Goal: Transaction & Acquisition: Purchase product/service

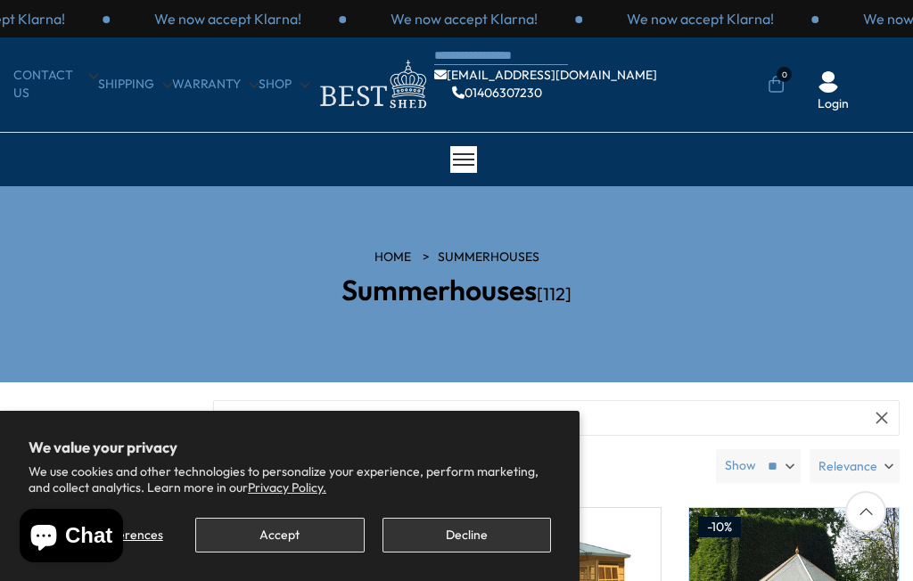
click at [458, 537] on button "Decline" at bounding box center [466, 535] width 168 height 35
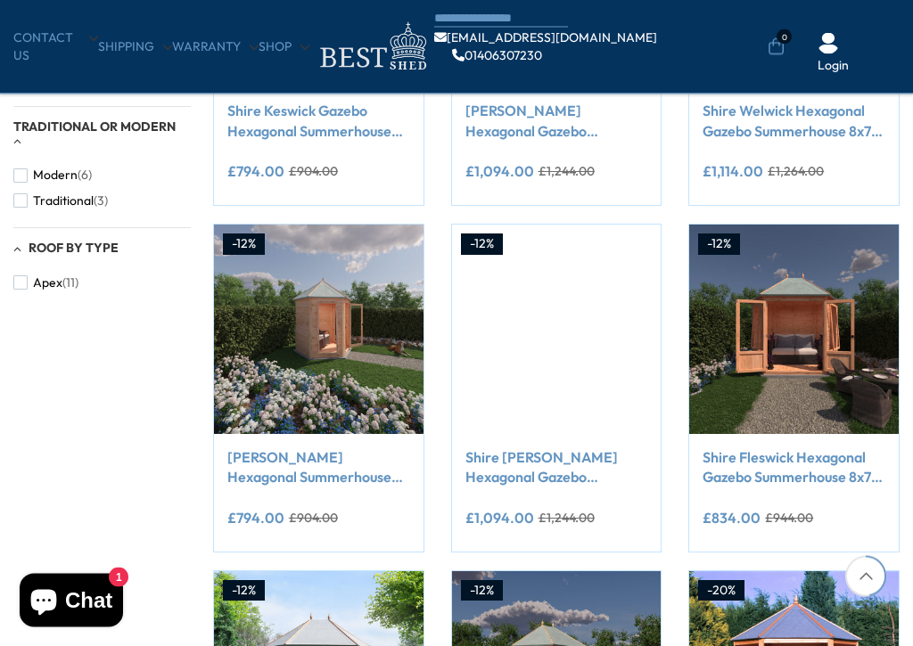
scroll to position [892, 0]
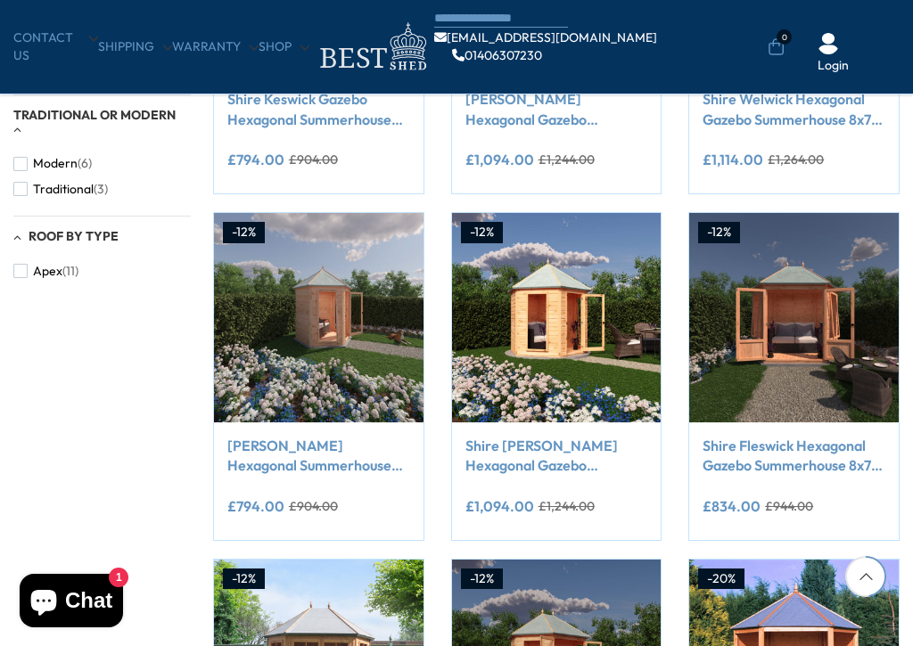
click at [815, 312] on img at bounding box center [793, 317] width 209 height 209
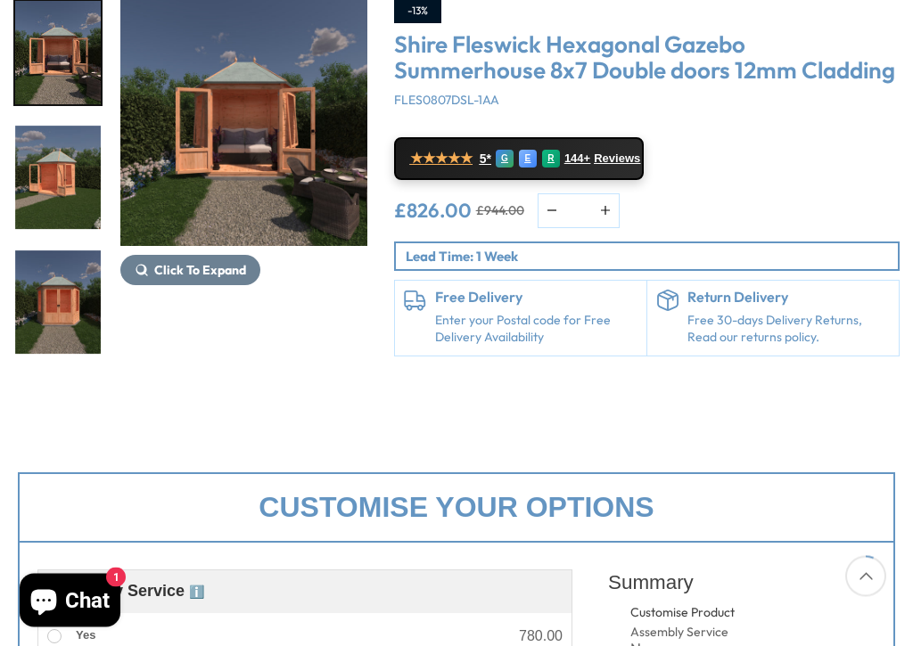
scroll to position [258, 0]
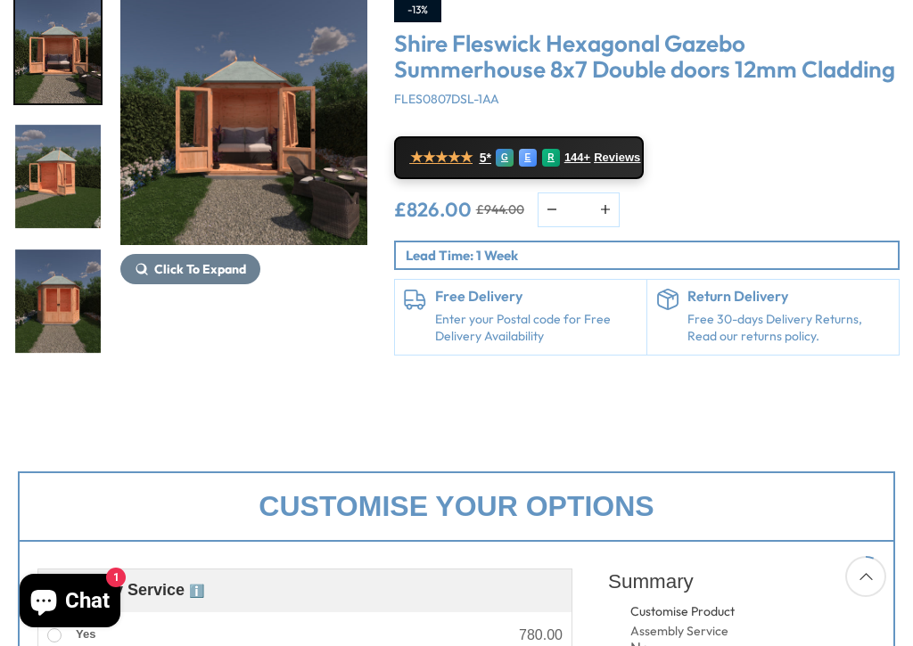
click at [199, 282] on button "Click To Expand" at bounding box center [190, 269] width 140 height 30
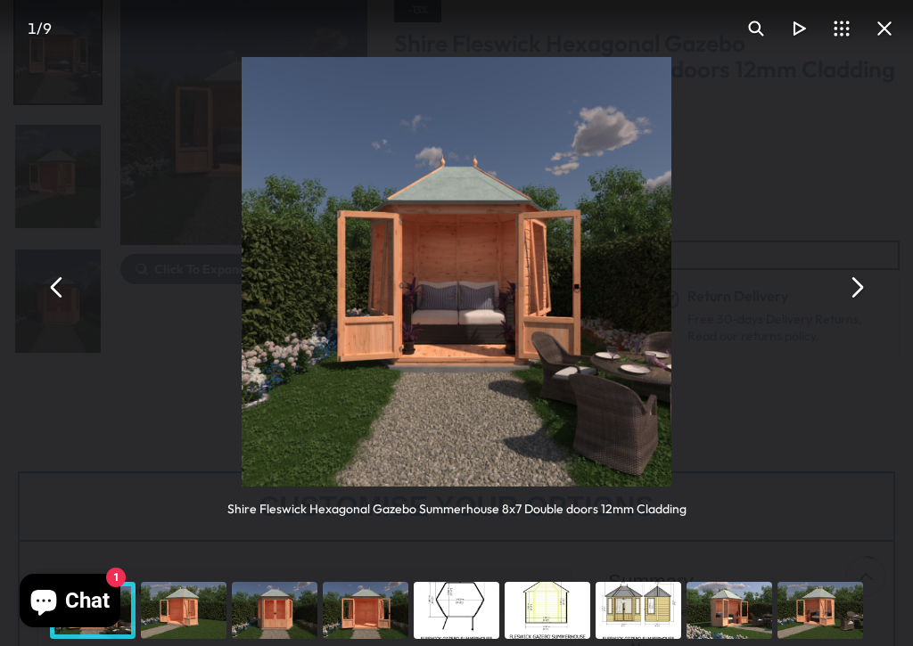
click at [859, 293] on button "You can close this modal content with the ESC key" at bounding box center [855, 287] width 43 height 43
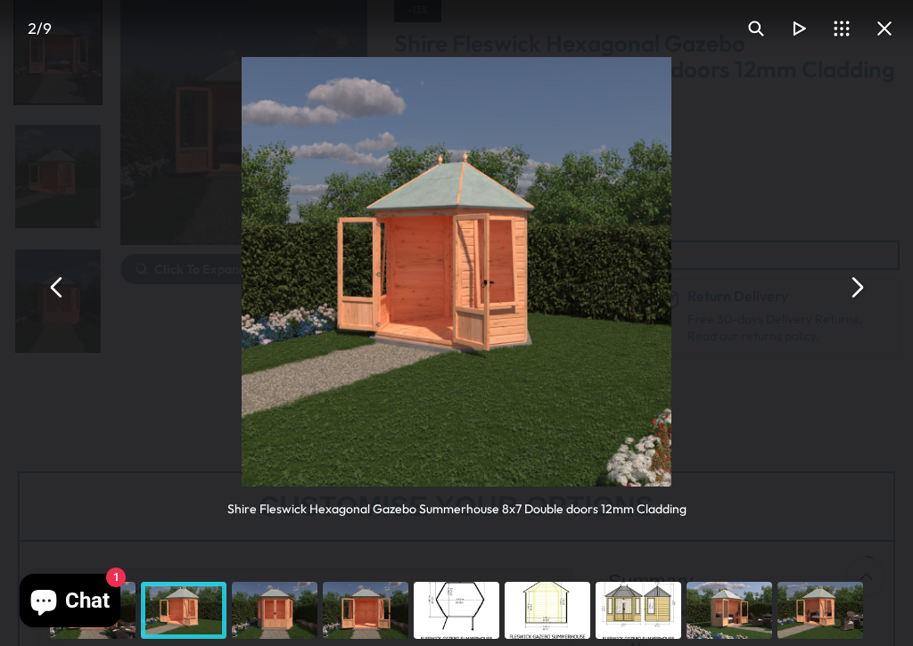
click at [860, 274] on button "You can close this modal content with the ESC key" at bounding box center [855, 287] width 43 height 43
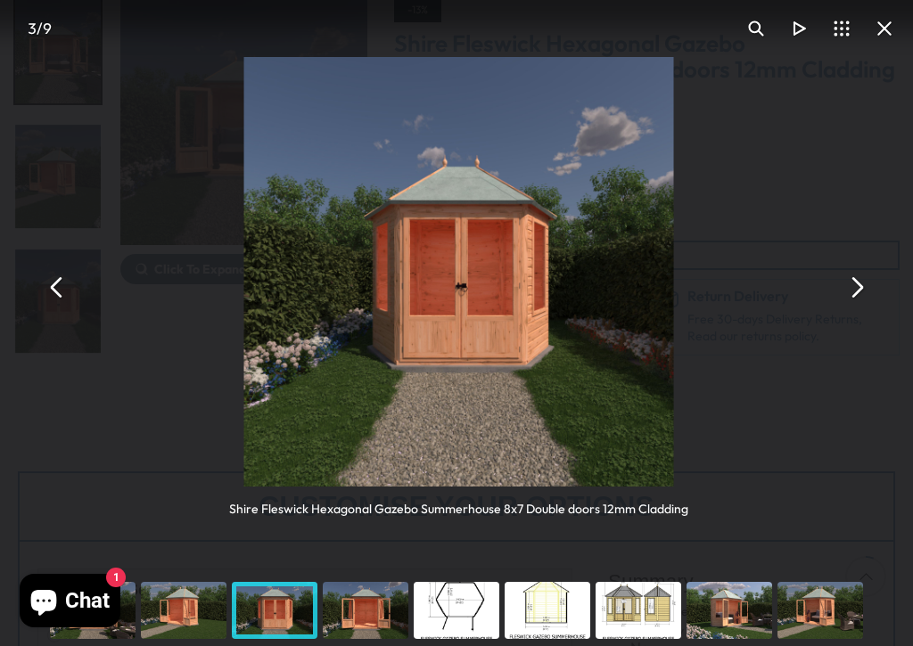
click at [859, 284] on button "You can close this modal content with the ESC key" at bounding box center [855, 287] width 43 height 43
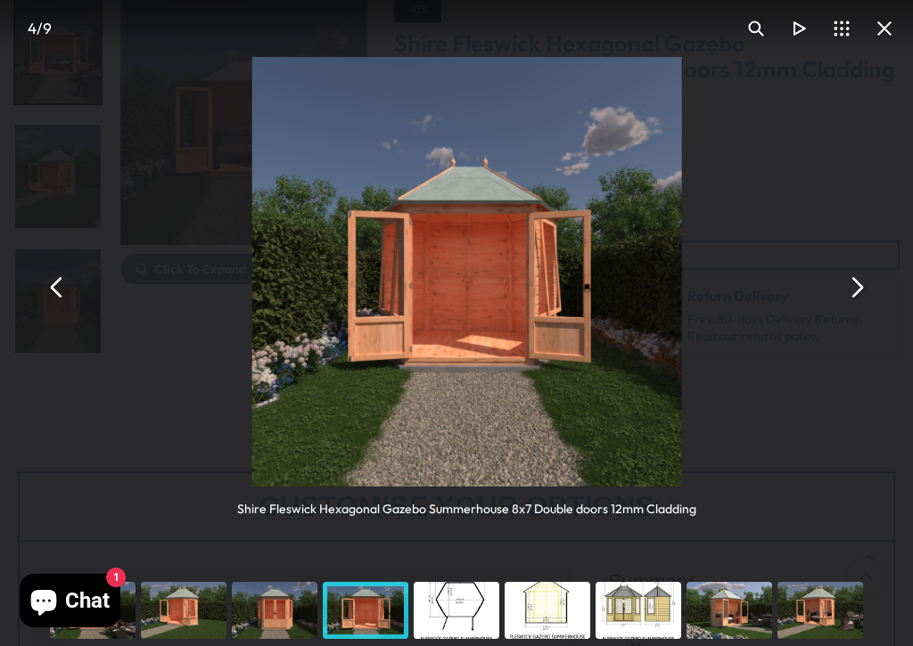
click at [857, 283] on button "You can close this modal content with the ESC key" at bounding box center [855, 287] width 43 height 43
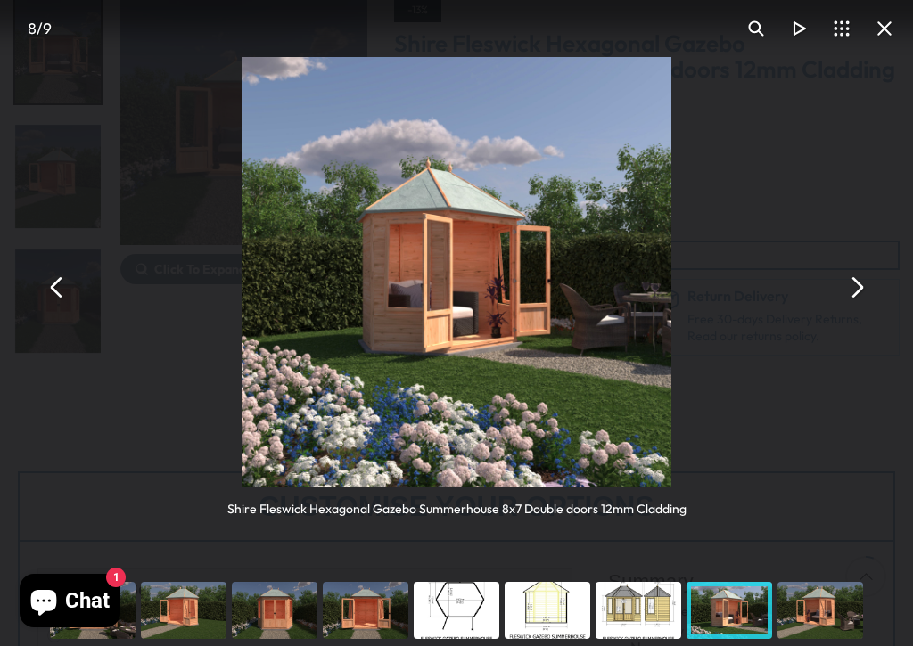
click at [848, 289] on button "You can close this modal content with the ESC key" at bounding box center [855, 287] width 43 height 43
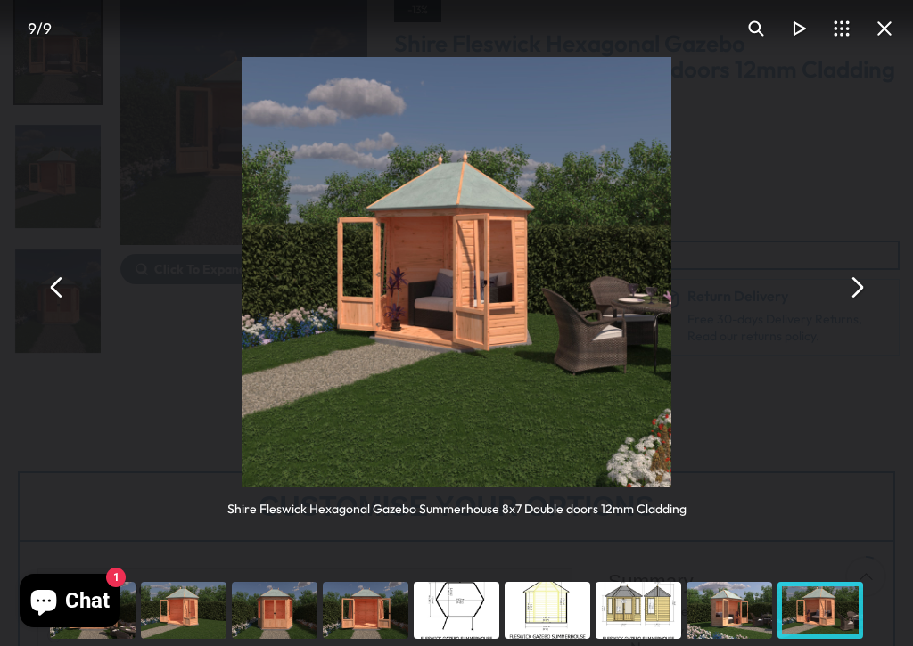
click at [840, 282] on button "You can close this modal content with the ESC key" at bounding box center [855, 287] width 43 height 43
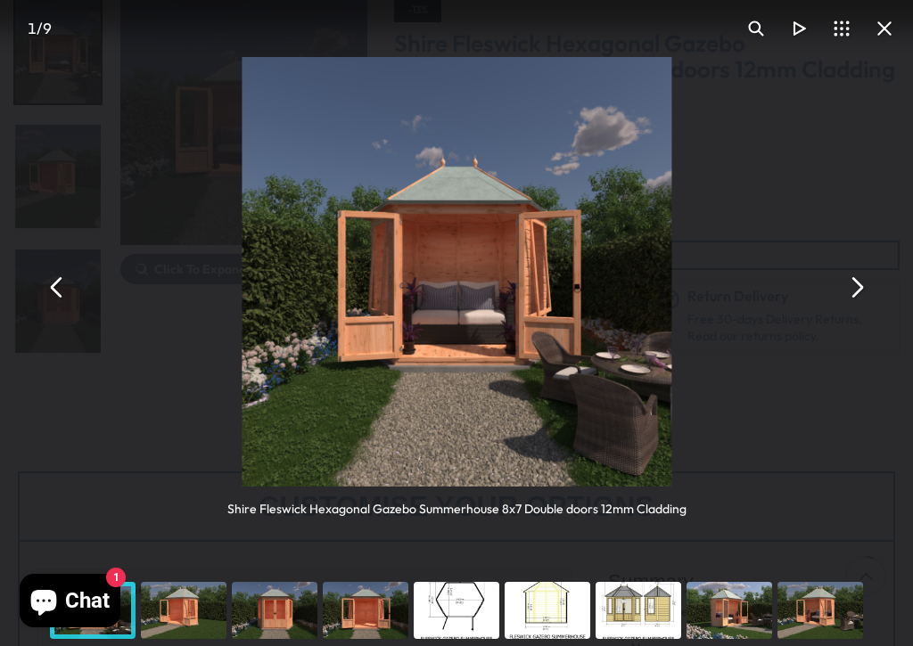
click at [838, 278] on button "You can close this modal content with the ESC key" at bounding box center [855, 287] width 43 height 43
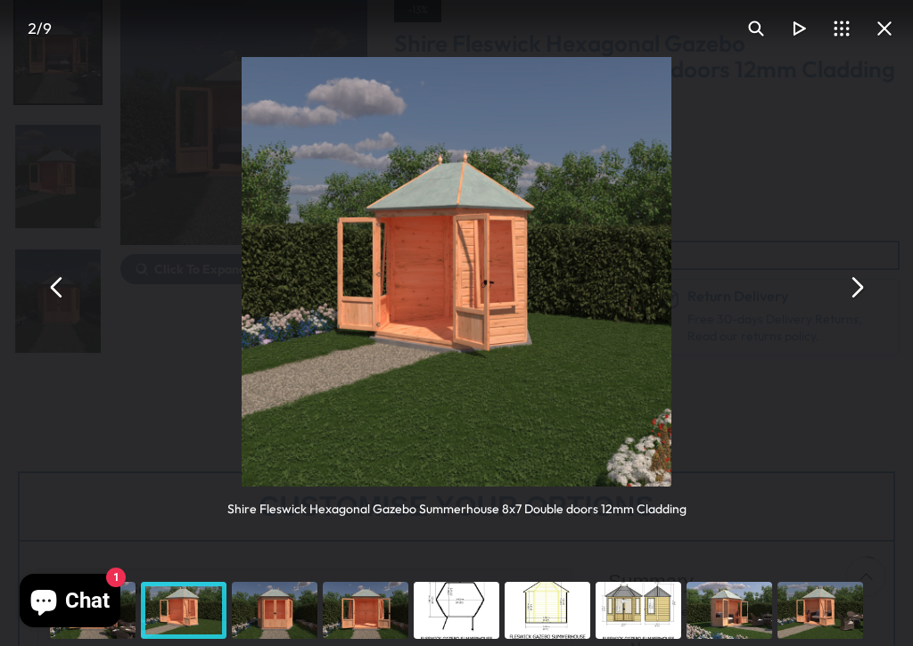
click at [843, 295] on button "You can close this modal content with the ESC key" at bounding box center [855, 287] width 43 height 43
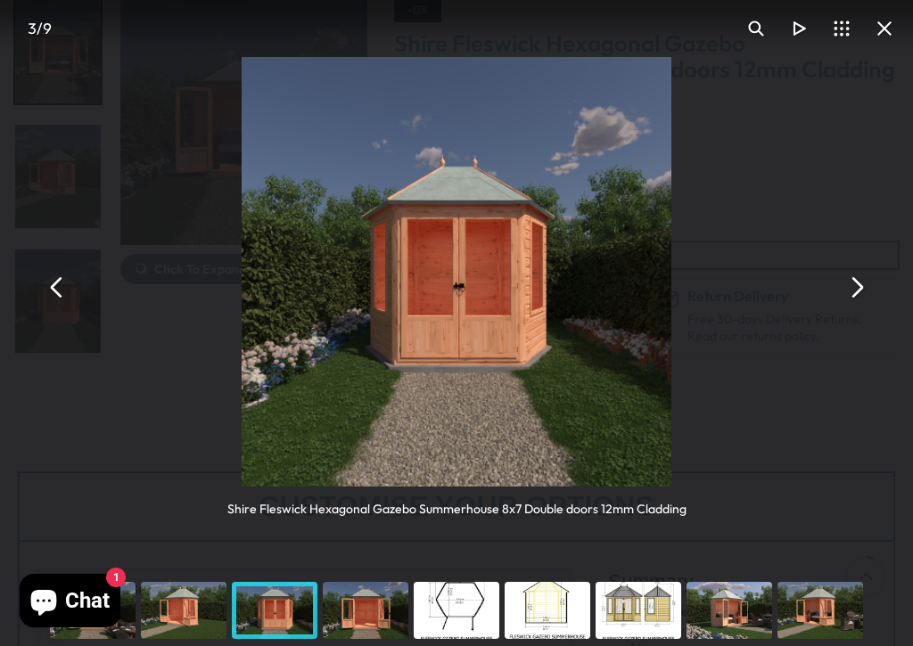
click at [846, 291] on button "You can close this modal content with the ESC key" at bounding box center [855, 287] width 43 height 43
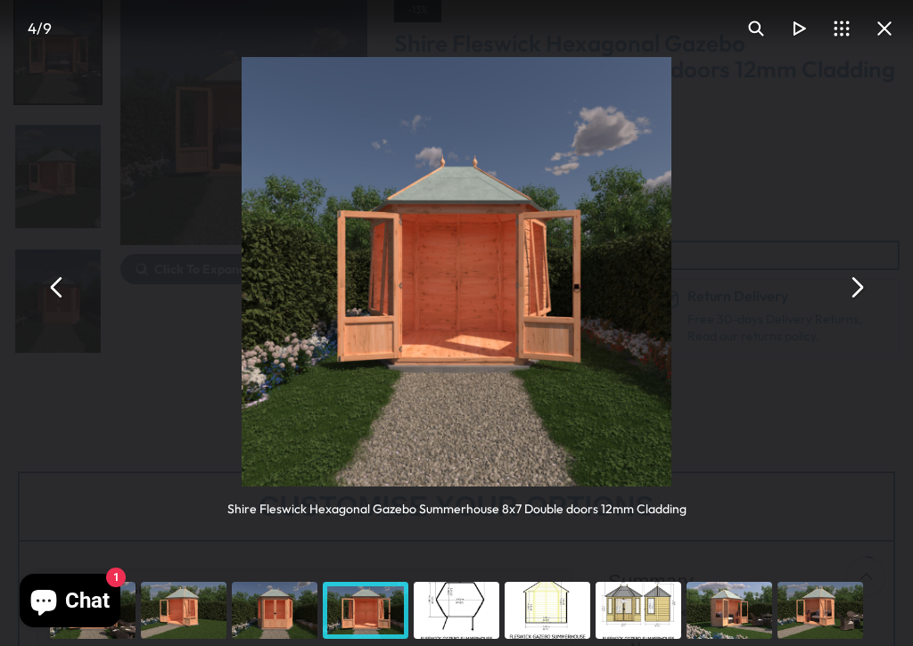
click at [842, 288] on button "You can close this modal content with the ESC key" at bounding box center [855, 287] width 43 height 43
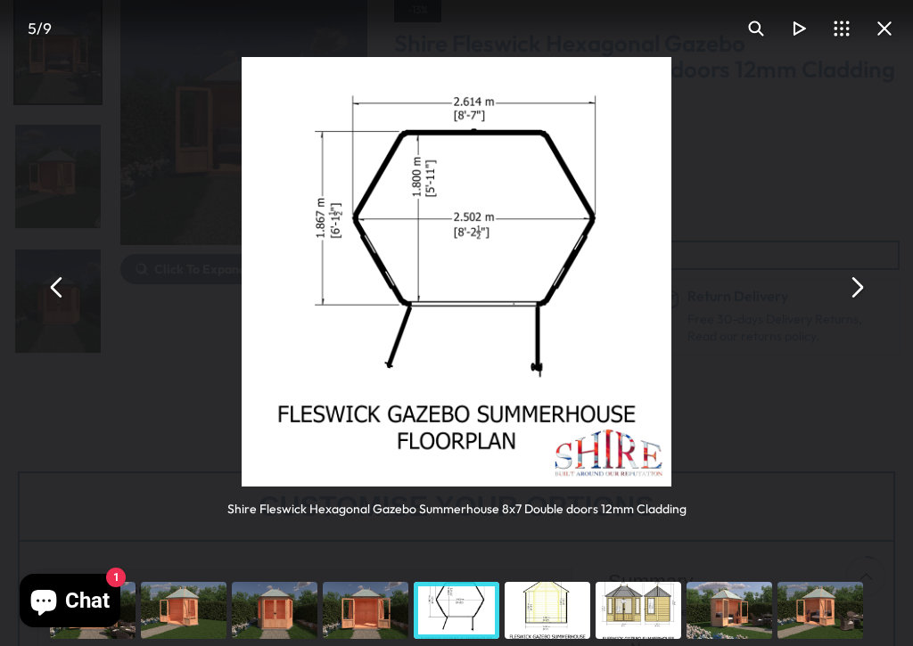
click at [840, 285] on button "You can close this modal content with the ESC key" at bounding box center [855, 287] width 43 height 43
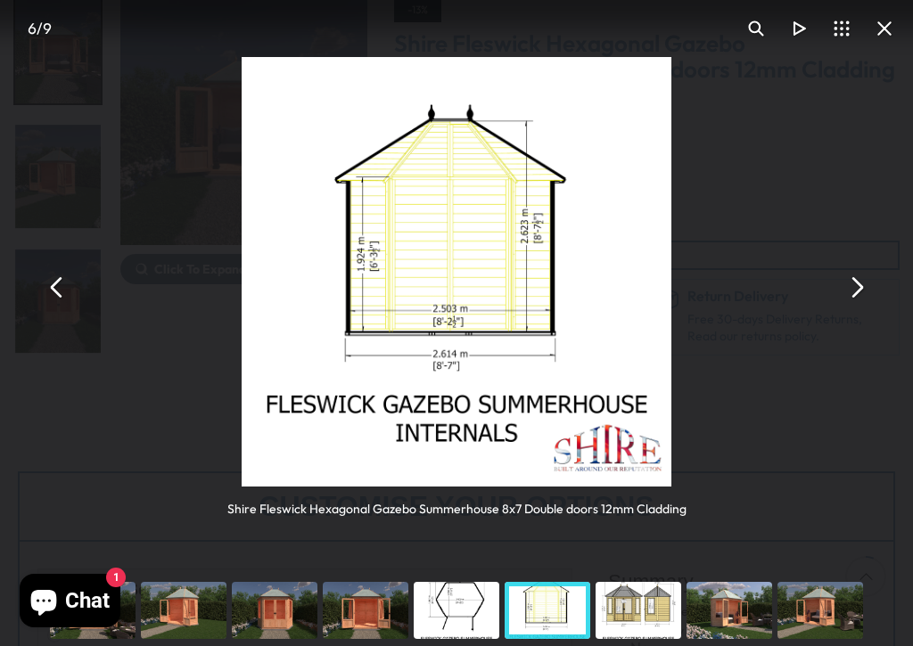
click at [835, 284] on button "You can close this modal content with the ESC key" at bounding box center [855, 287] width 43 height 43
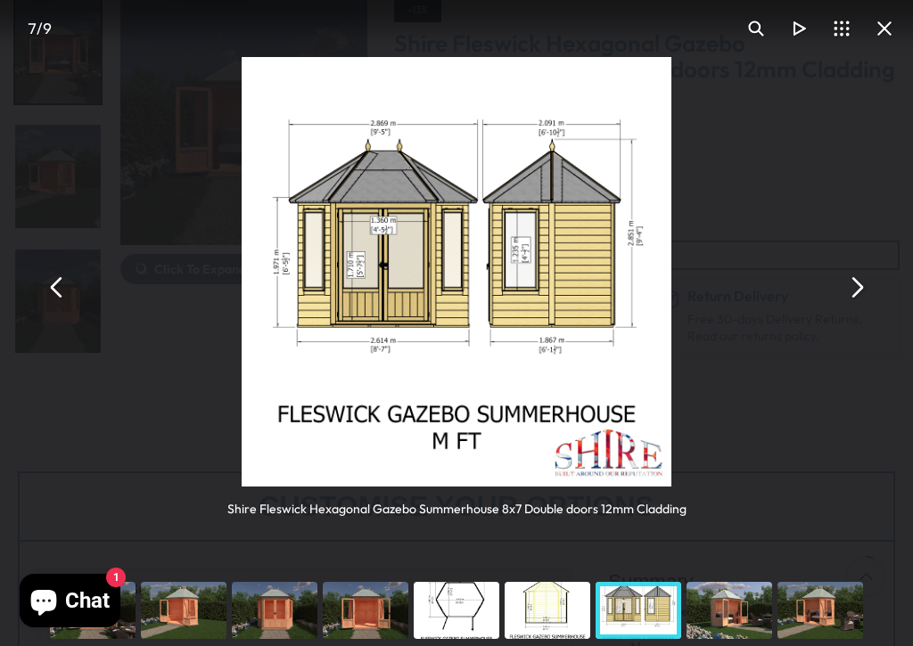
click at [817, 284] on div "Shire Fleswick Hexagonal Gazebo Summerhouse 8x7 Double doors 12mm Cladding" at bounding box center [456, 287] width 913 height 575
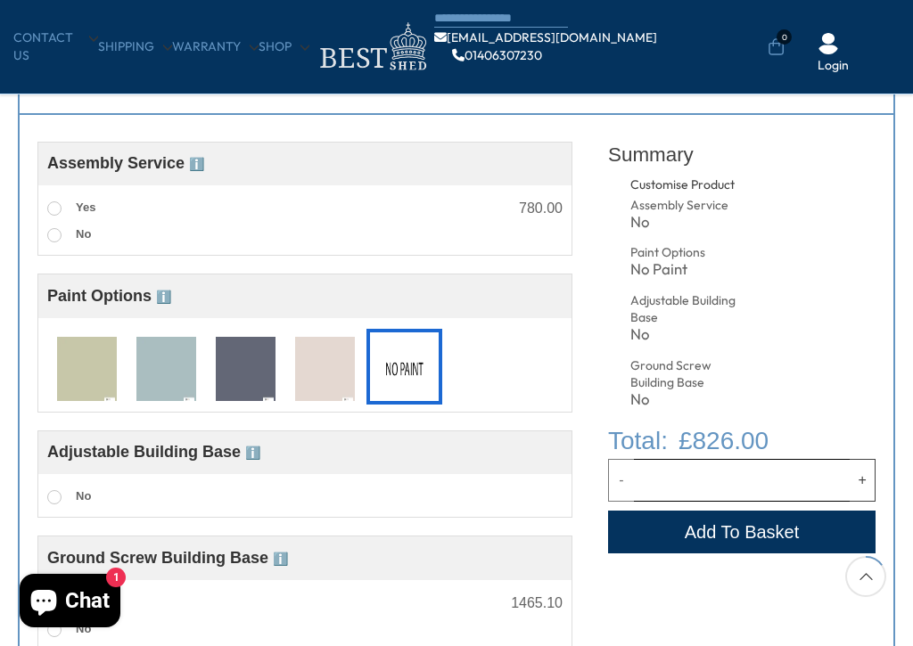
scroll to position [603, 0]
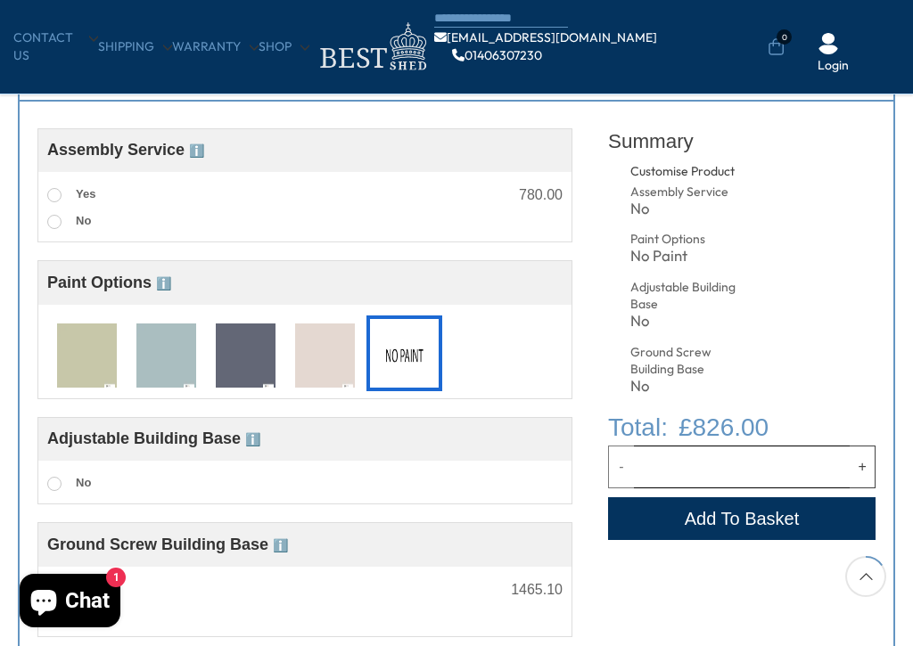
click at [51, 186] on label "Yes" at bounding box center [71, 195] width 48 height 23
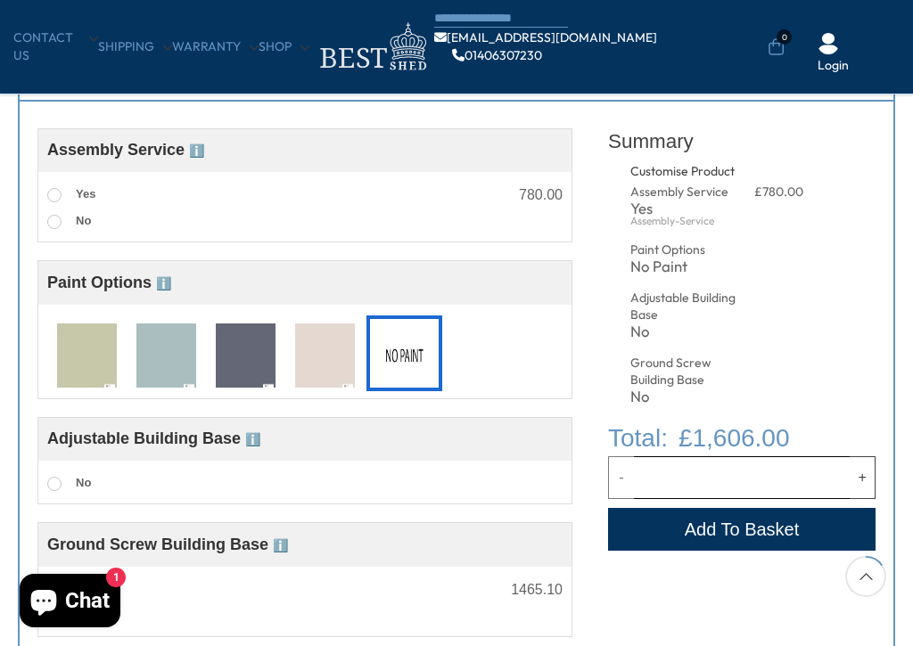
click at [49, 222] on span at bounding box center [54, 222] width 14 height 14
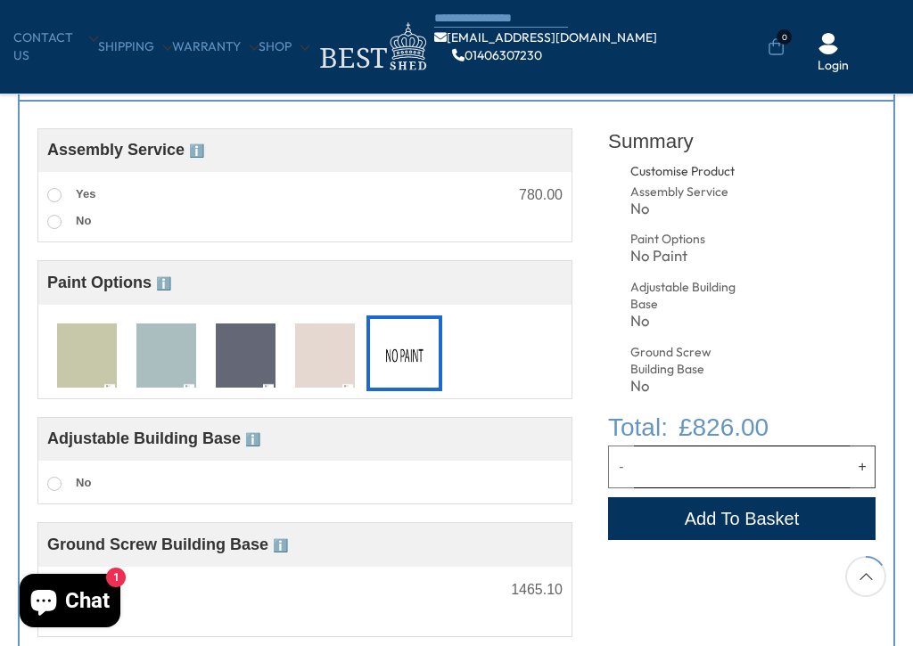
click at [53, 184] on label "Yes" at bounding box center [71, 195] width 48 height 23
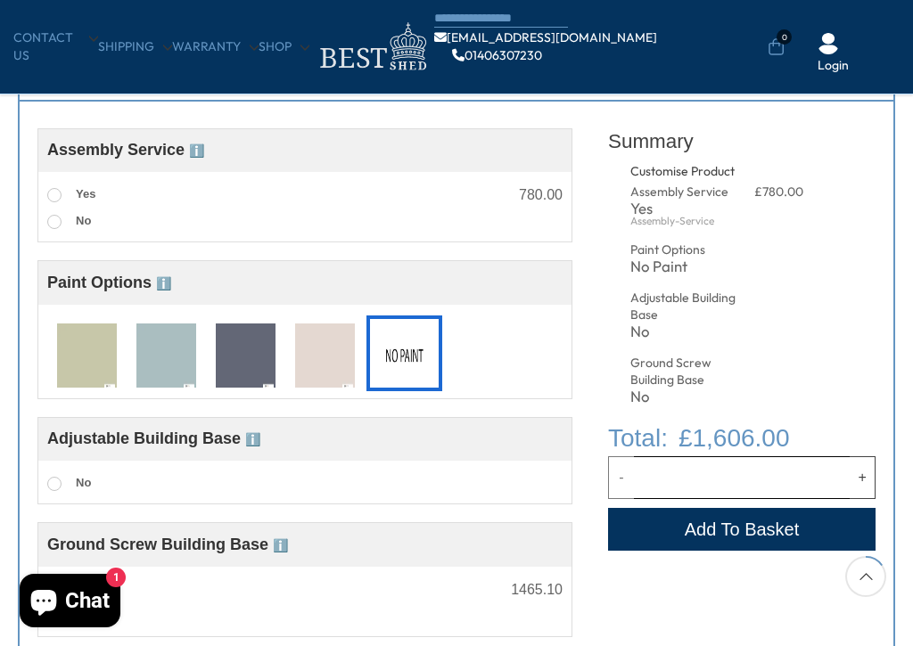
click at [48, 217] on span at bounding box center [54, 222] width 14 height 14
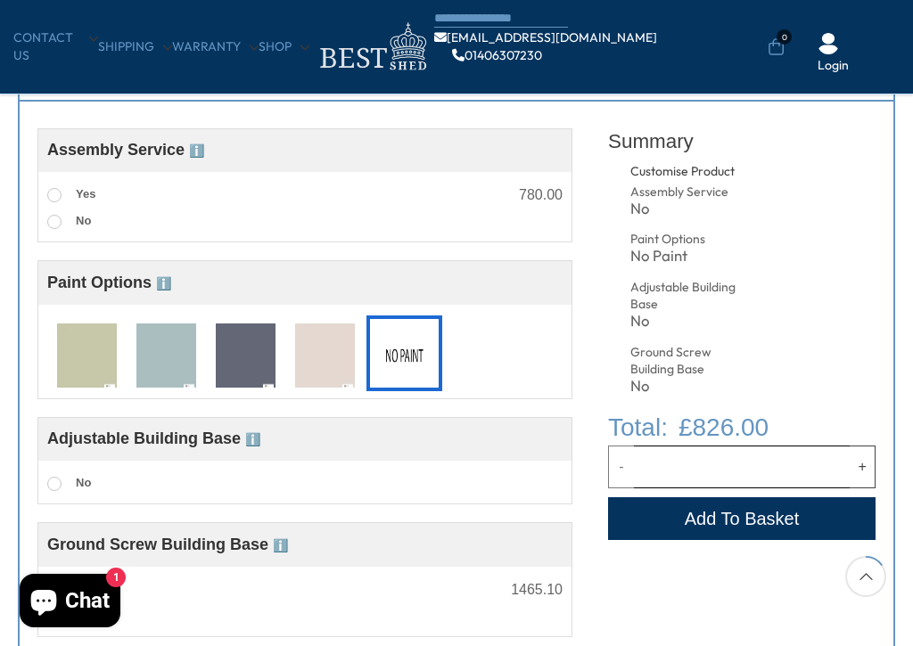
click at [176, 352] on img at bounding box center [166, 357] width 60 height 66
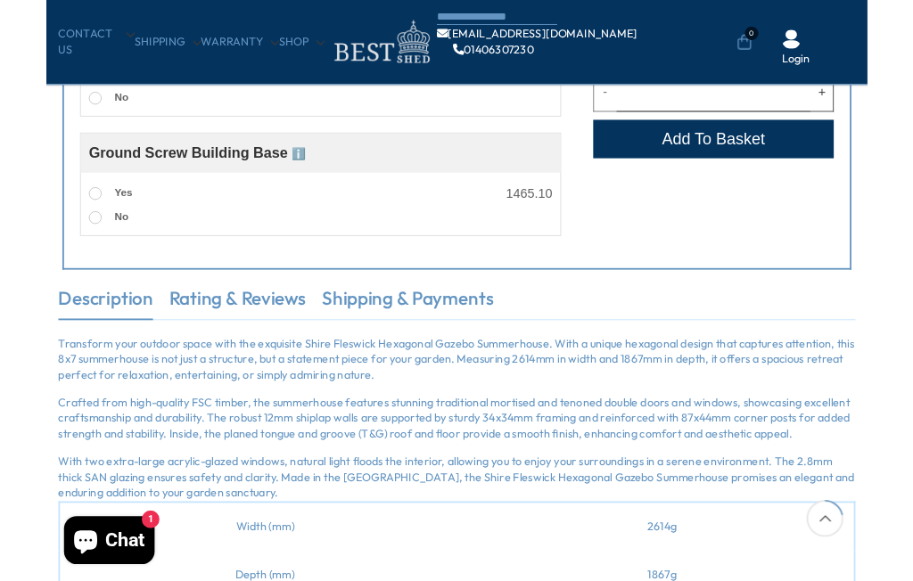
scroll to position [864, 0]
